Goal: Feedback & Contribution: Leave review/rating

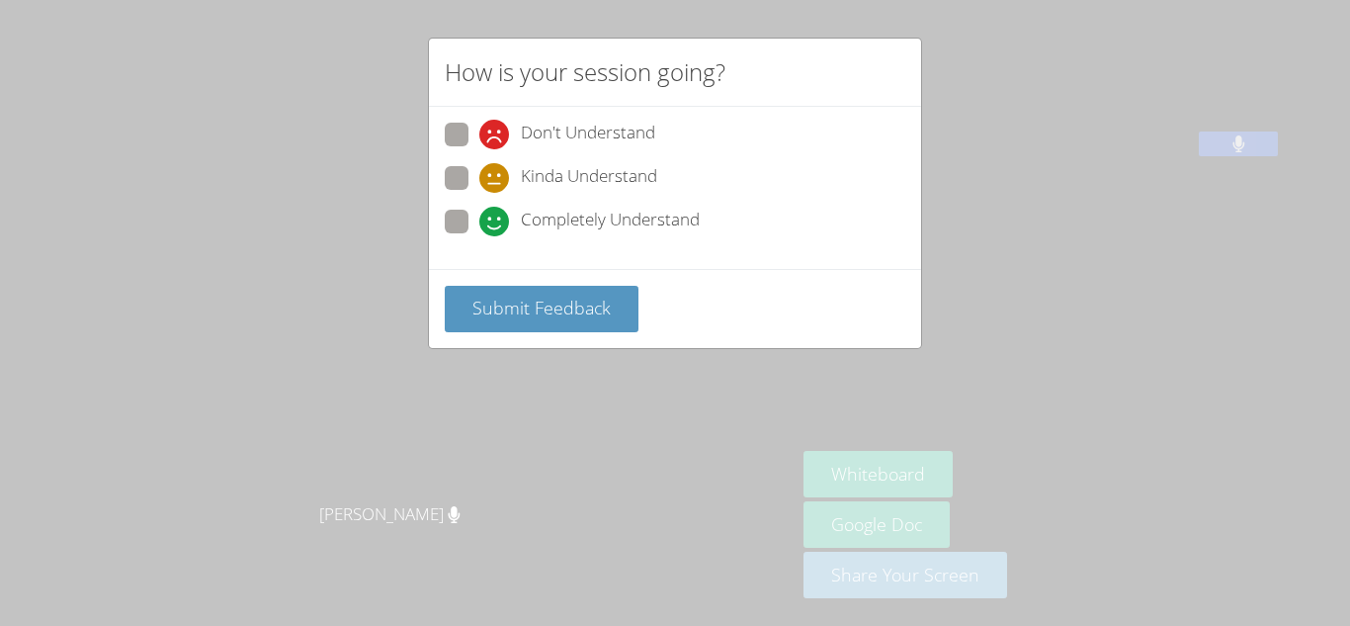
click at [479, 236] on span at bounding box center [479, 236] width 0 height 0
click at [479, 218] on input "Completely Understand" at bounding box center [487, 218] width 17 height 17
radio input "true"
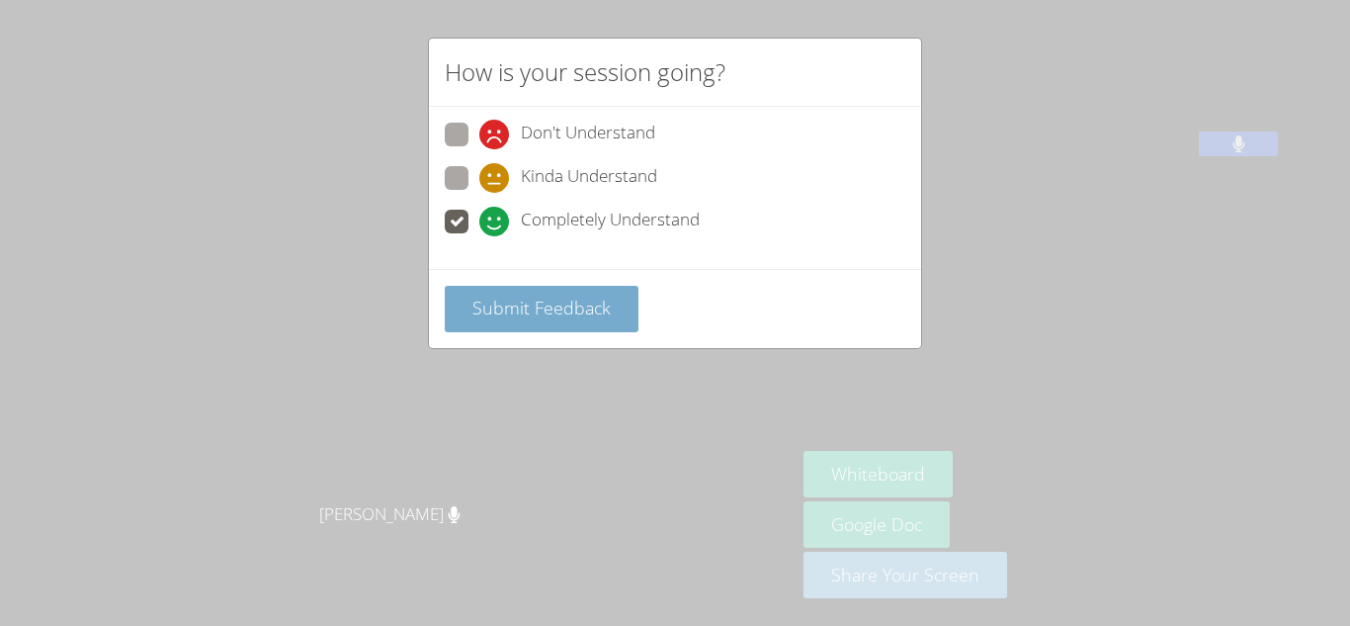
click at [485, 310] on span "Submit Feedback" at bounding box center [542, 308] width 138 height 24
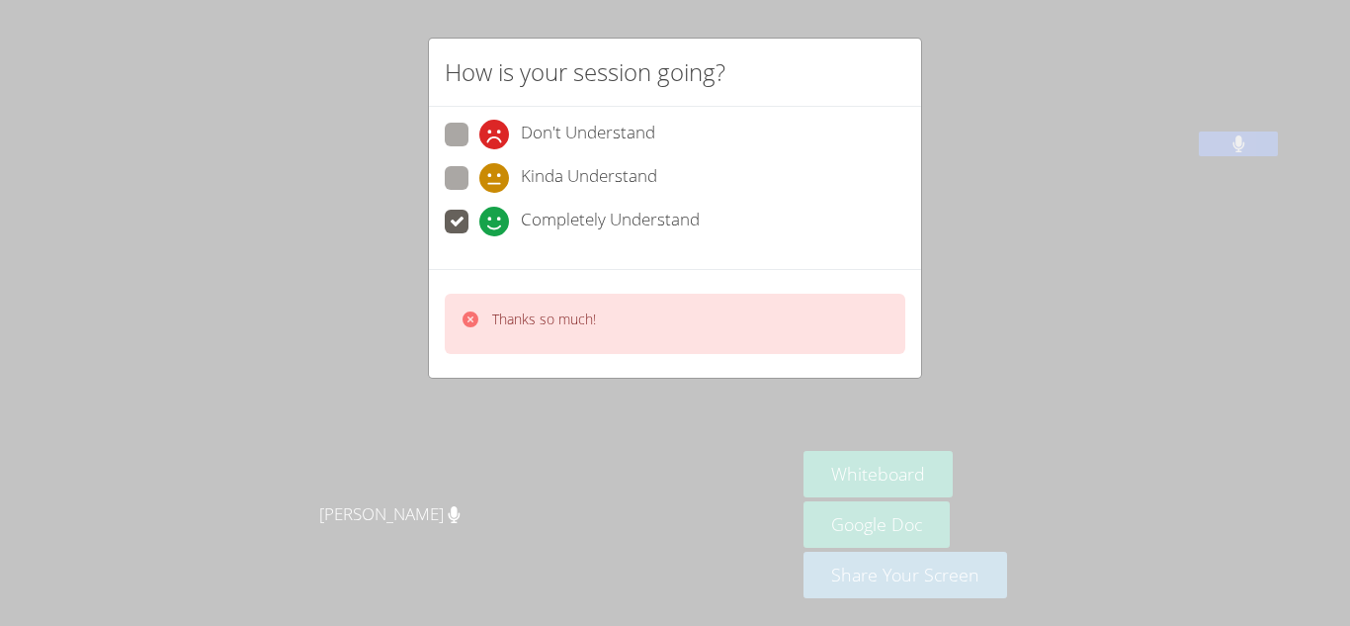
click at [469, 319] on icon at bounding box center [471, 319] width 20 height 20
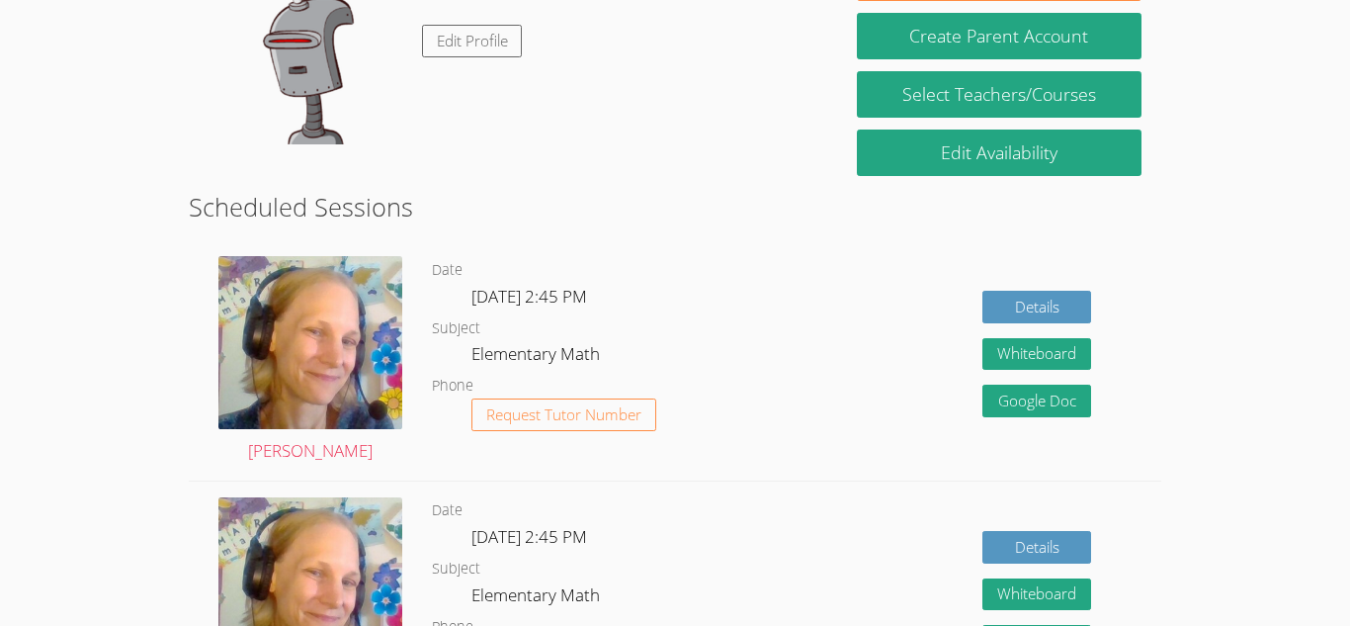
scroll to position [313, 0]
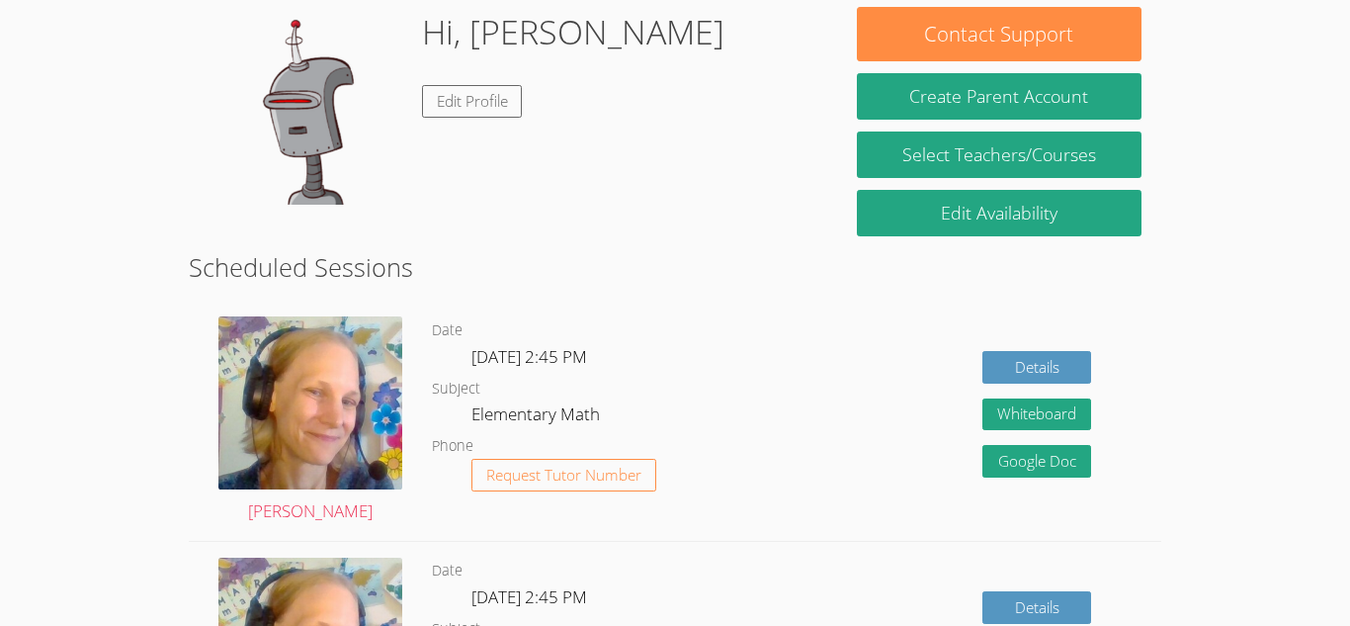
scroll to position [253, 0]
